Goal: Task Accomplishment & Management: Use online tool/utility

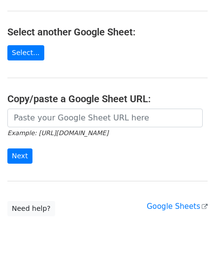
scroll to position [98, 0]
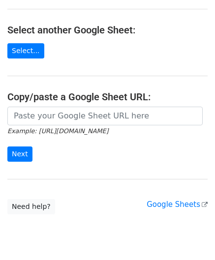
click at [42, 127] on small "Example: [URL][DOMAIN_NAME]" at bounding box center [57, 130] width 101 height 7
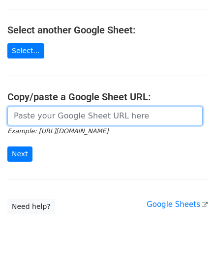
click at [39, 116] on input "url" at bounding box center [104, 116] width 195 height 19
paste input "[URL][DOMAIN_NAME]"
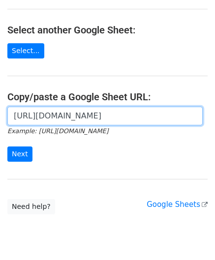
scroll to position [0, 212]
type input "[URL][DOMAIN_NAME]"
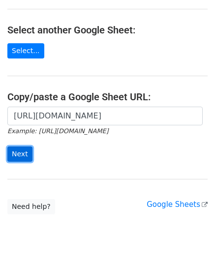
scroll to position [0, 0]
click at [18, 156] on input "Next" at bounding box center [19, 153] width 25 height 15
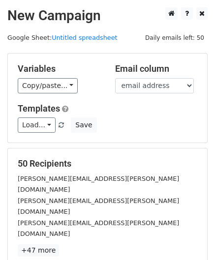
scroll to position [120, 0]
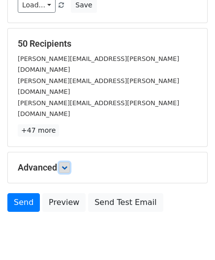
click at [67, 164] on icon at bounding box center [64, 167] width 6 height 6
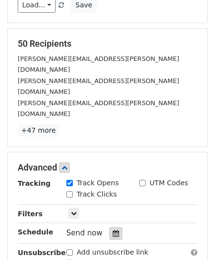
click at [110, 227] on div at bounding box center [115, 233] width 13 height 13
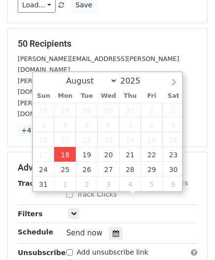
type input "[DATE] 12:00"
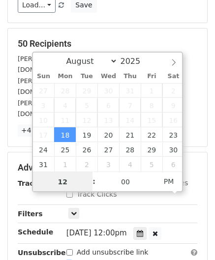
paste input "Hour"
type input "2"
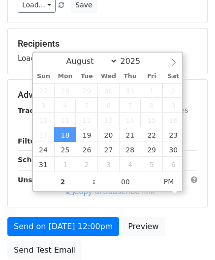
type input "[DATE] 14:00"
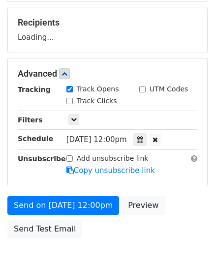
scroll to position [168, 0]
